Goal: Information Seeking & Learning: Learn about a topic

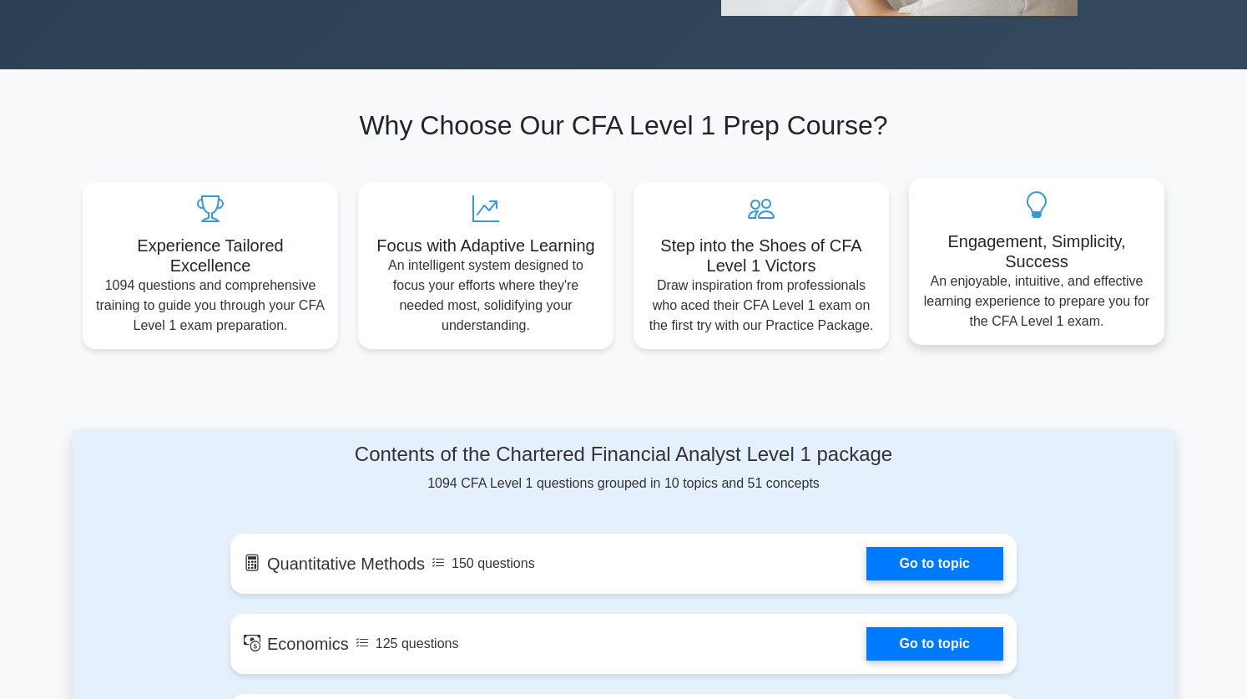
scroll to position [672, 0]
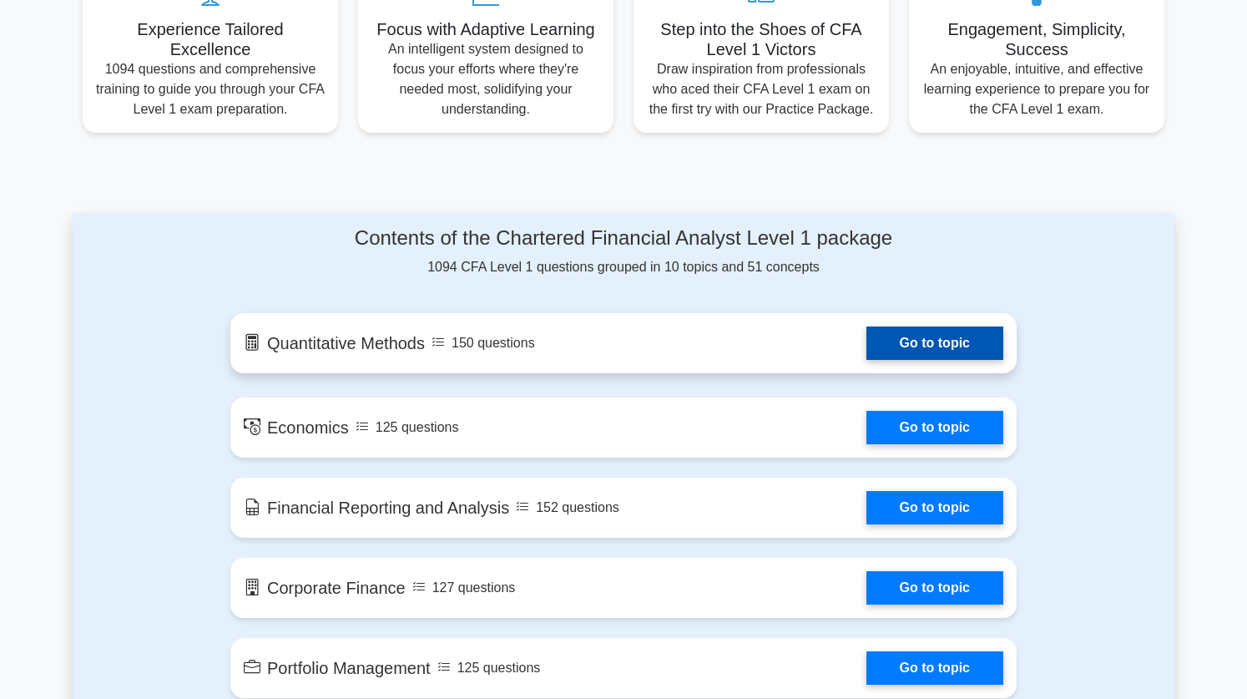
click at [917, 349] on link "Go to topic" at bounding box center [934, 342] width 137 height 33
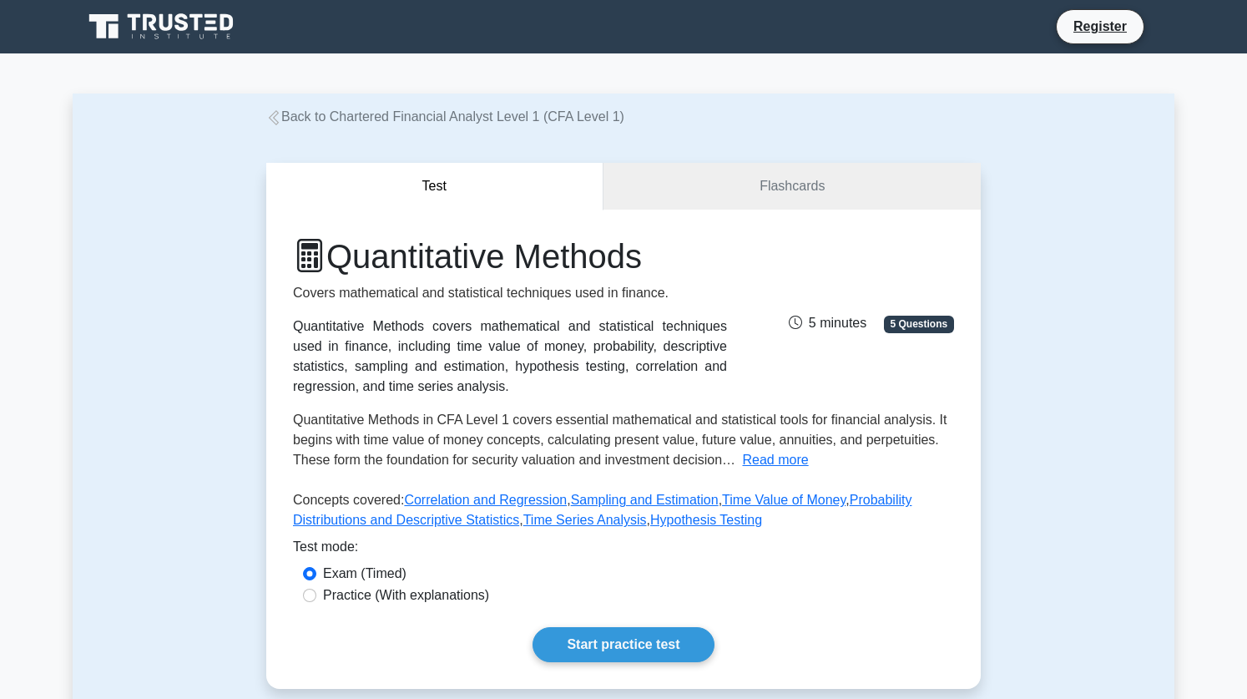
click at [468, 598] on label "Practice (With explanations)" at bounding box center [406, 595] width 166 height 20
click at [316, 598] on input "Practice (With explanations)" at bounding box center [309, 595] width 13 height 13
radio input "true"
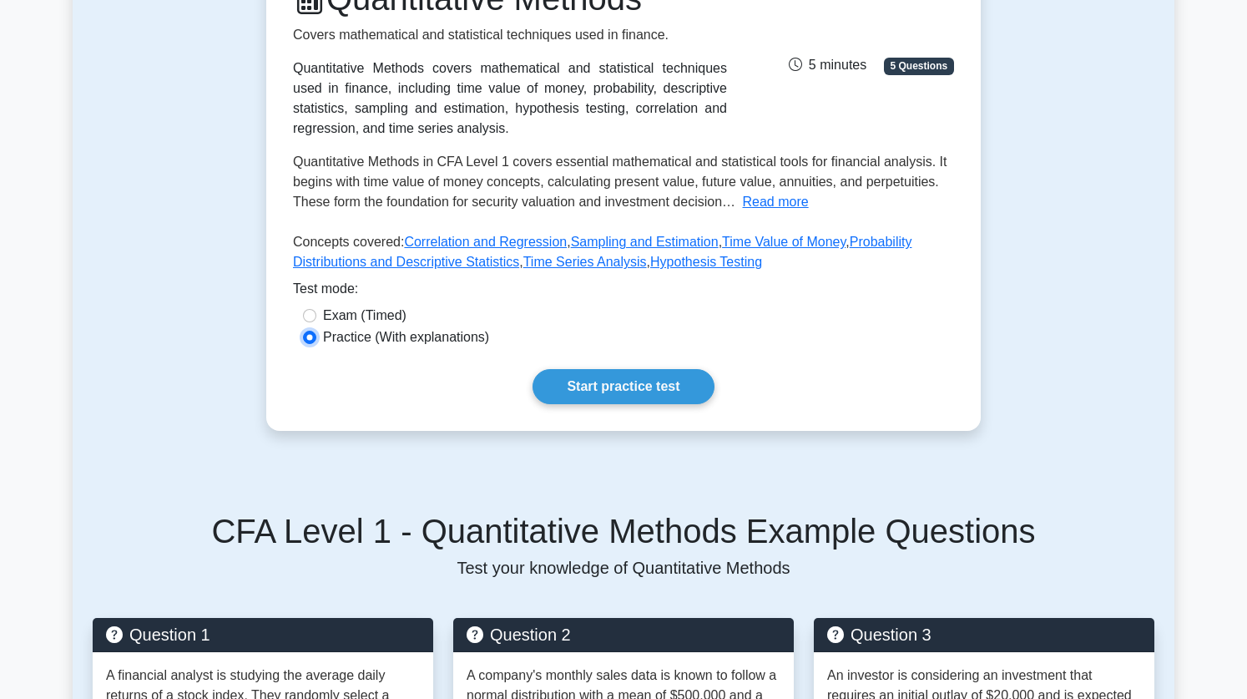
scroll to position [297, 0]
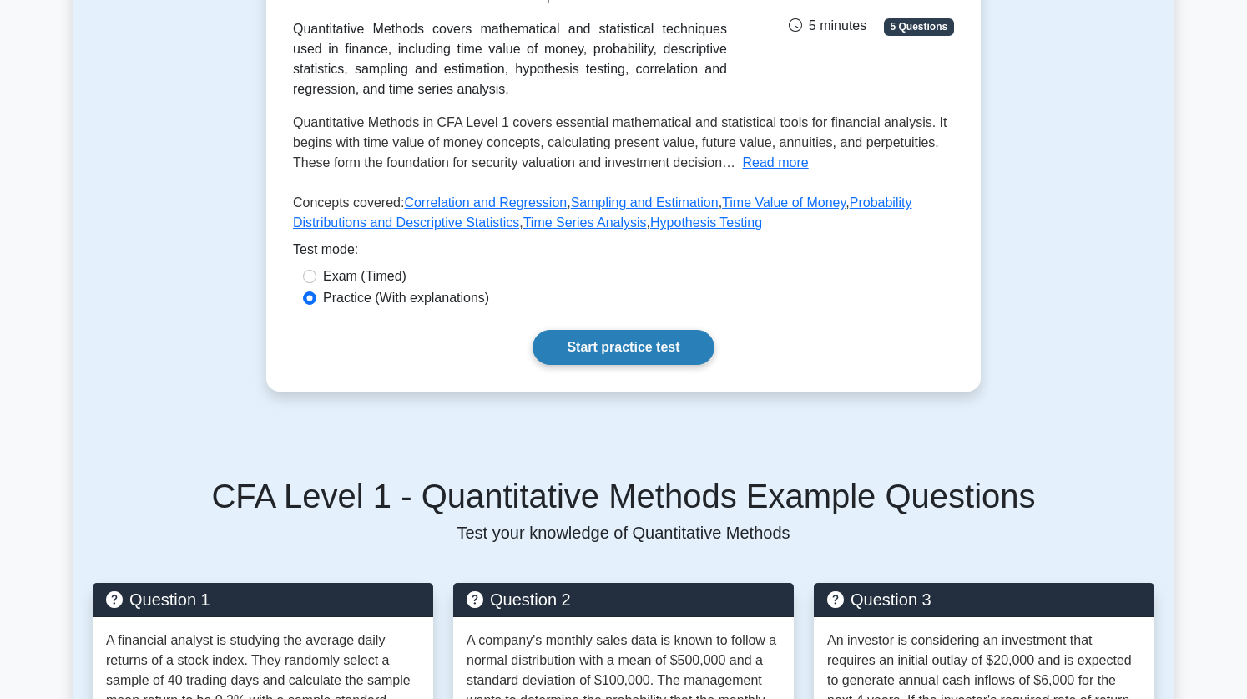
click at [650, 332] on link "Start practice test" at bounding box center [623, 347] width 181 height 35
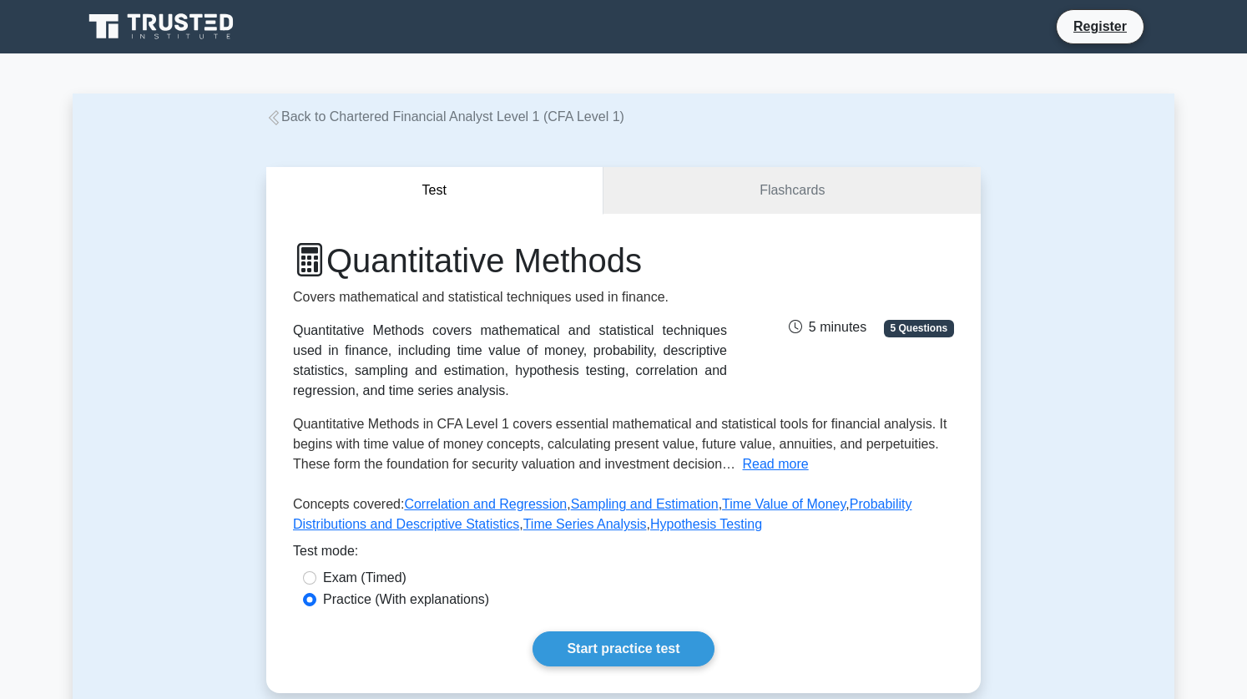
scroll to position [3, 0]
